Goal: Task Accomplishment & Management: Use online tool/utility

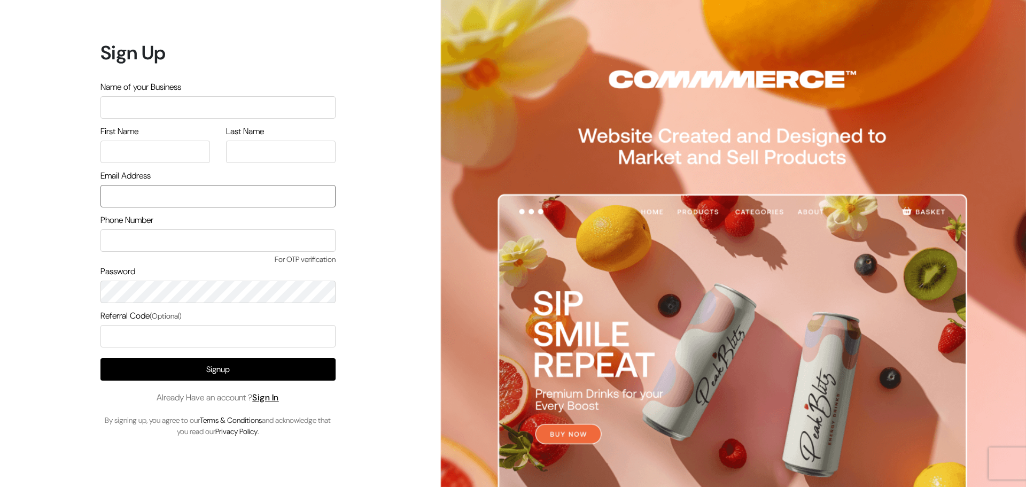
type input "[EMAIL_ADDRESS][DOMAIN_NAME]"
click at [210, 197] on input "[EMAIL_ADDRESS][DOMAIN_NAME]" at bounding box center [217, 196] width 235 height 22
click at [271, 396] on link "Sign In" at bounding box center [265, 397] width 27 height 11
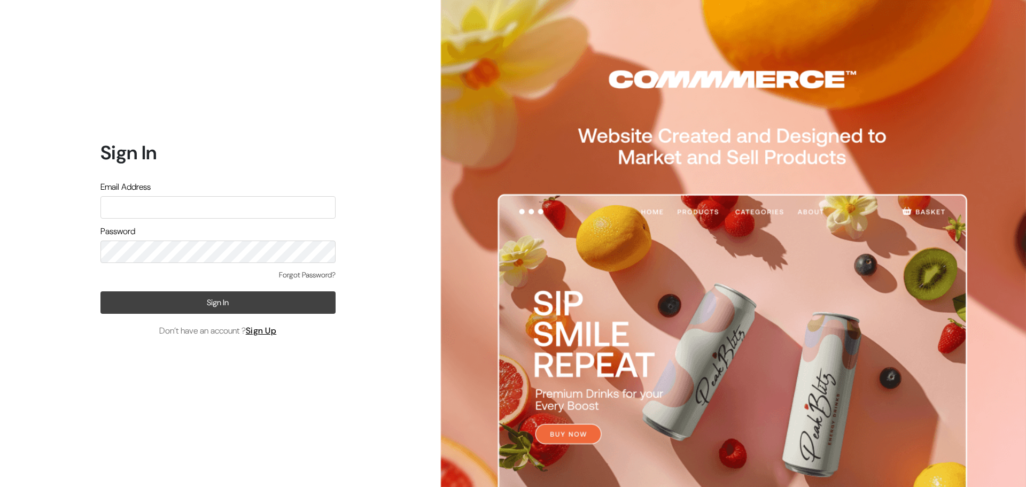
type input "[EMAIL_ADDRESS][DOMAIN_NAME]"
click at [223, 309] on button "Sign In" at bounding box center [217, 302] width 235 height 22
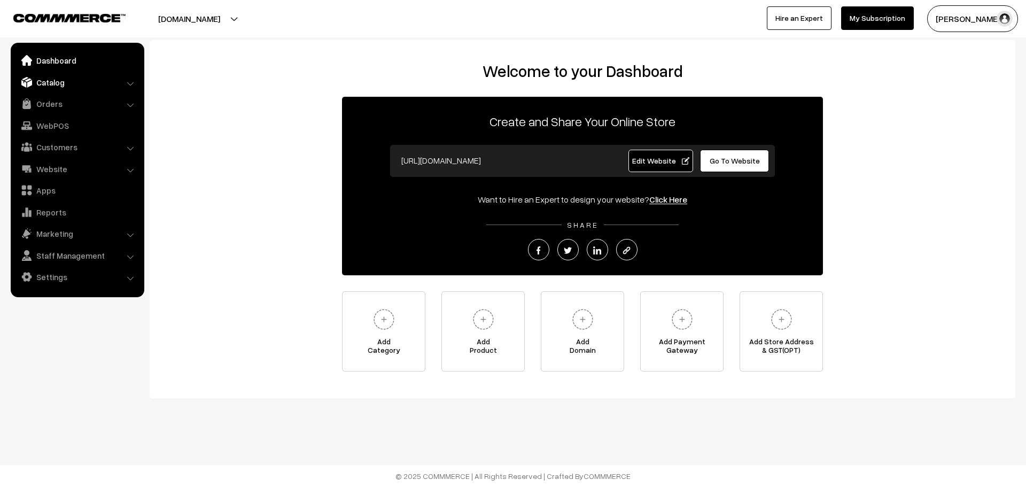
click at [126, 87] on link "Catalog" at bounding box center [76, 82] width 127 height 19
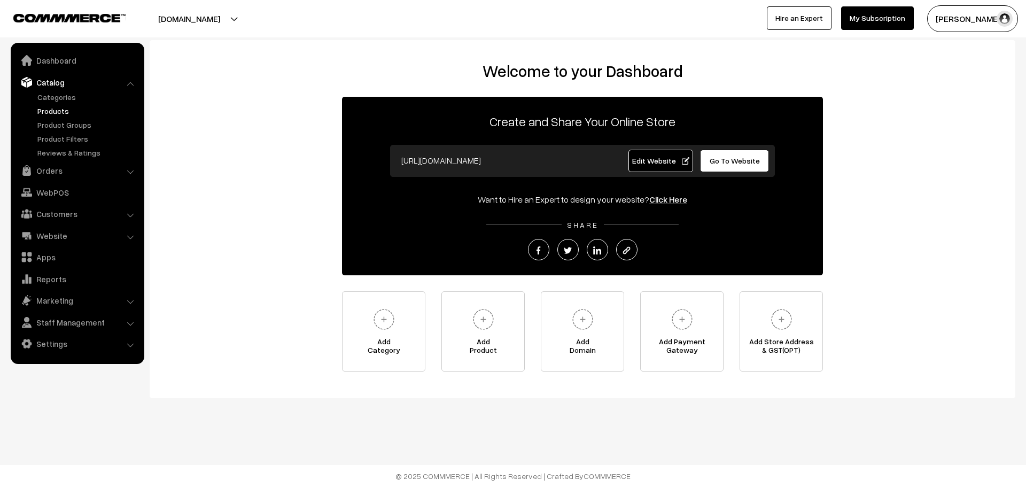
click at [61, 115] on link "Products" at bounding box center [88, 110] width 106 height 11
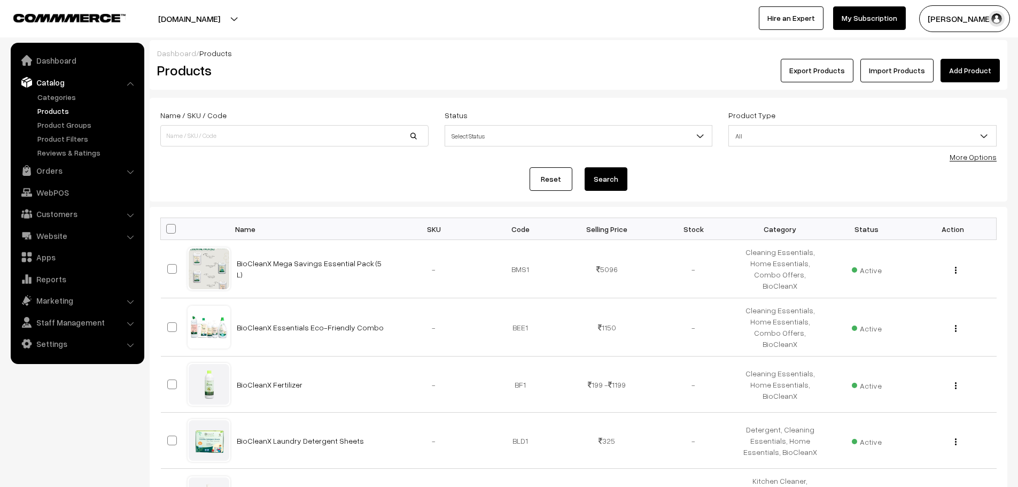
click at [827, 68] on button "Export Products" at bounding box center [816, 71] width 73 height 24
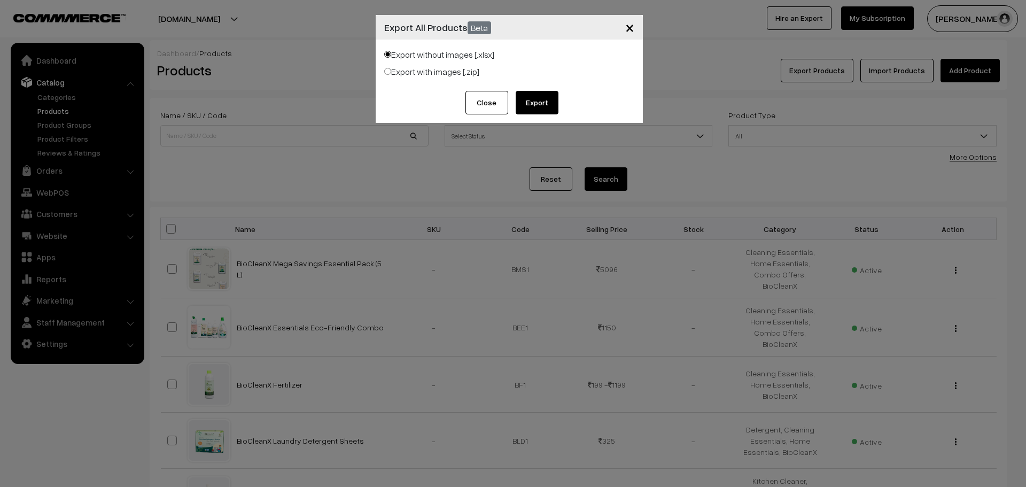
click at [540, 101] on button "Export" at bounding box center [536, 103] width 43 height 24
click at [628, 26] on span "×" at bounding box center [629, 27] width 9 height 20
